Goal: Task Accomplishment & Management: Manage account settings

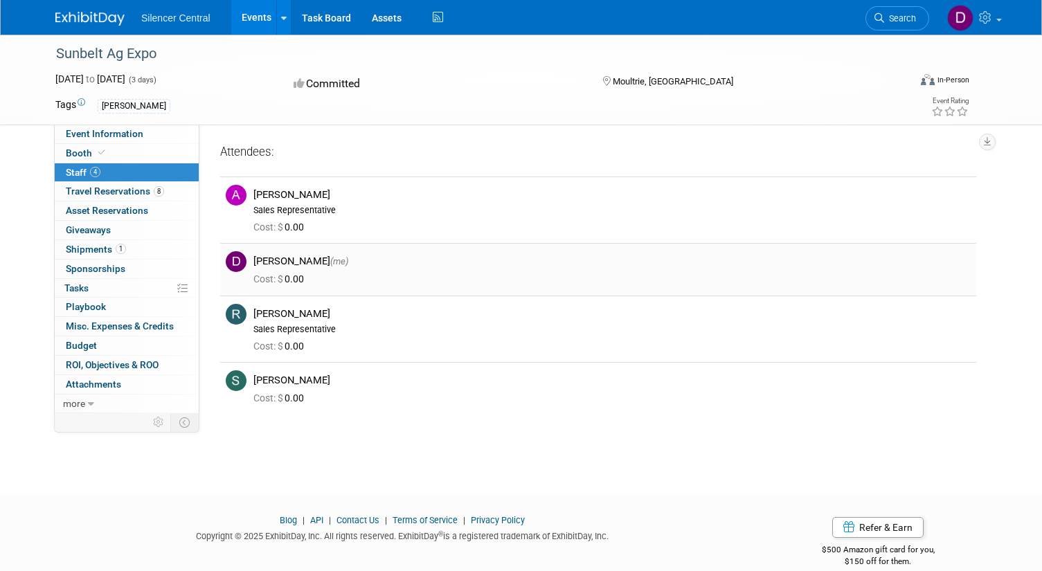
click at [240, 260] on img at bounding box center [236, 261] width 21 height 21
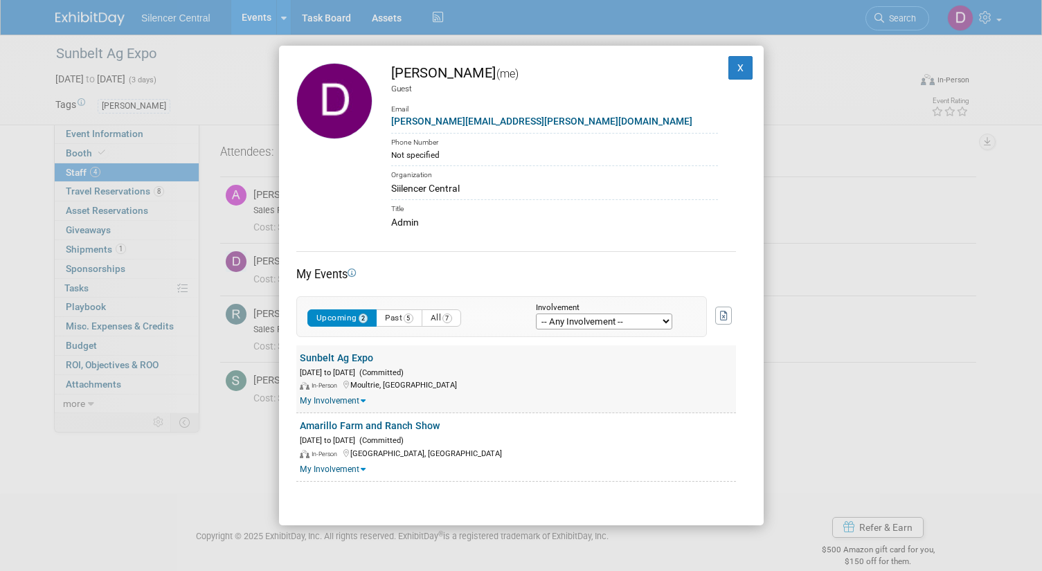
click at [340, 361] on link "Sunbelt Ag Expo" at bounding box center [336, 358] width 73 height 11
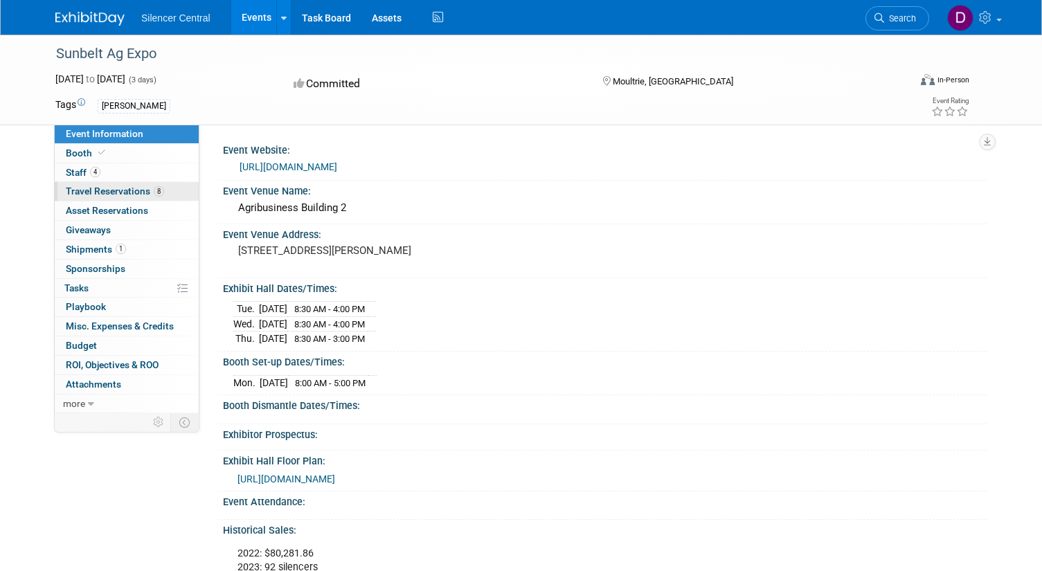
click at [105, 193] on span "Travel Reservations 8" at bounding box center [115, 191] width 98 height 11
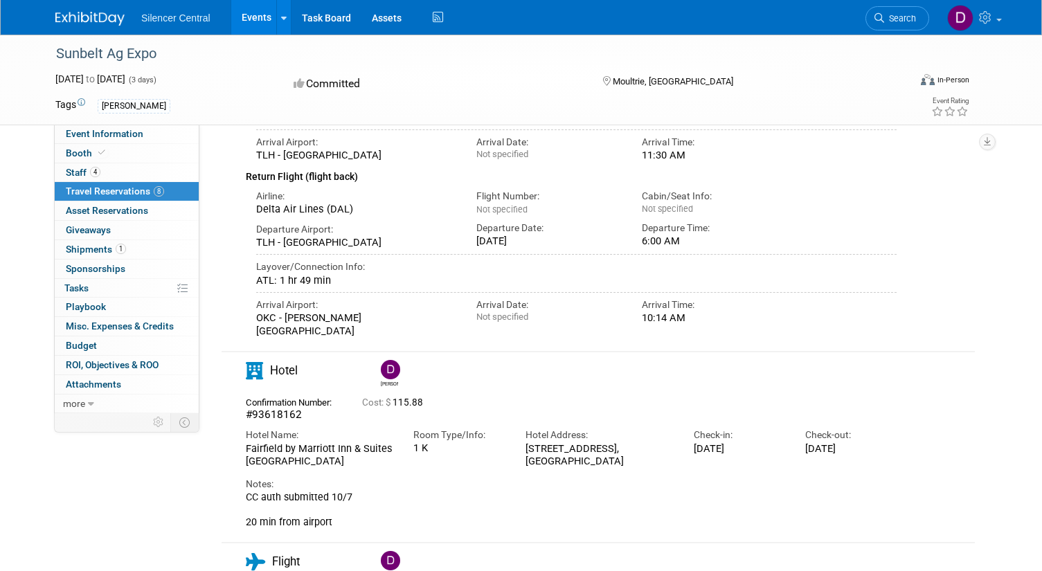
scroll to position [1605, 0]
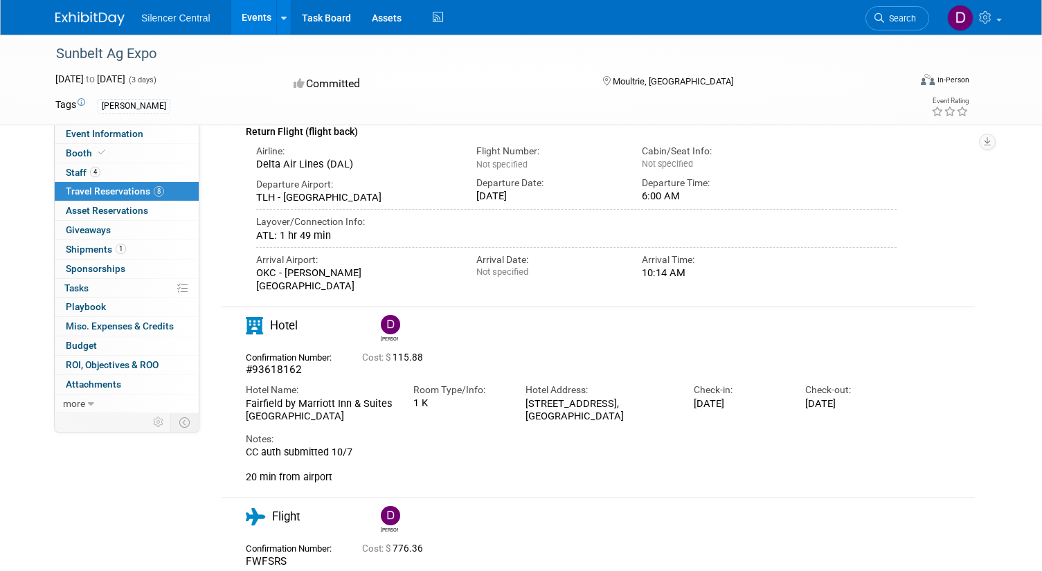
drag, startPoint x: 301, startPoint y: 321, endPoint x: 335, endPoint y: 336, distance: 37.8
click at [335, 398] on div "Fairfield by Marriott Inn & Suites [GEOGRAPHIC_DATA]" at bounding box center [319, 411] width 147 height 26
copy div "[GEOGRAPHIC_DATA]"
